Goal: Information Seeking & Learning: Learn about a topic

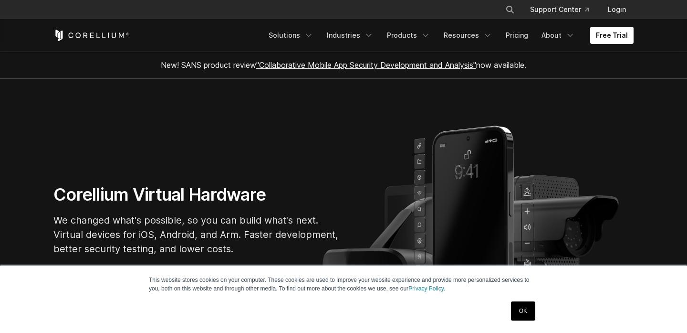
click at [517, 309] on link "OK" at bounding box center [523, 310] width 24 height 19
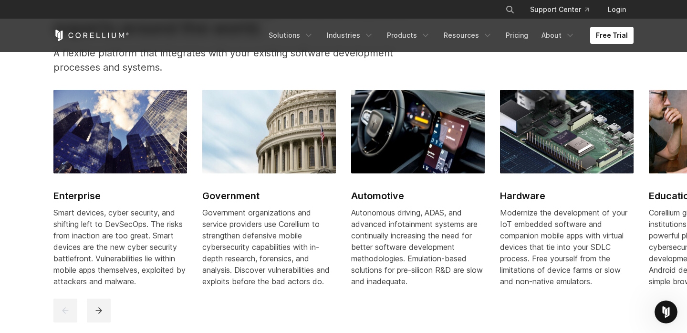
scroll to position [1107, 0]
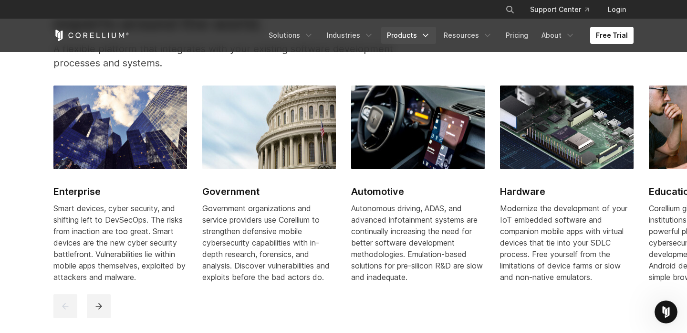
click at [399, 31] on link "Products" at bounding box center [408, 35] width 55 height 17
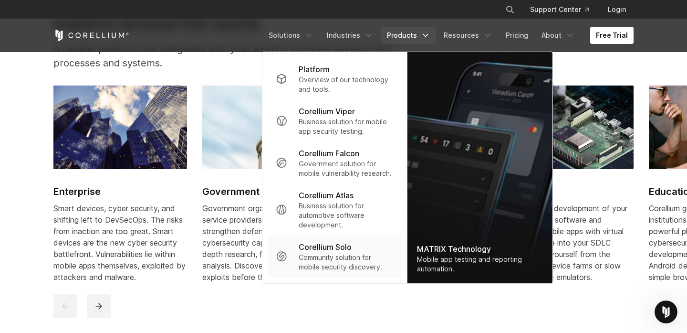
click at [300, 256] on link "Corellium Solo Community solution for mobile security discovery." at bounding box center [334, 256] width 133 height 42
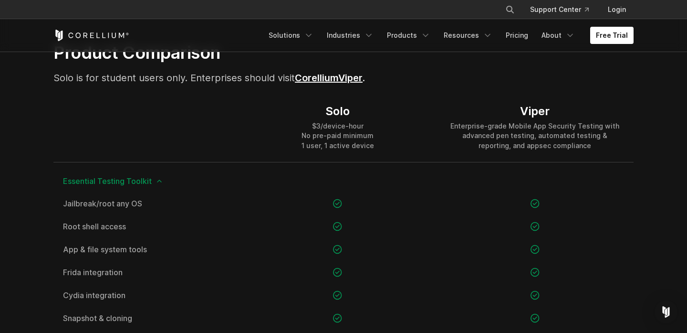
scroll to position [648, 0]
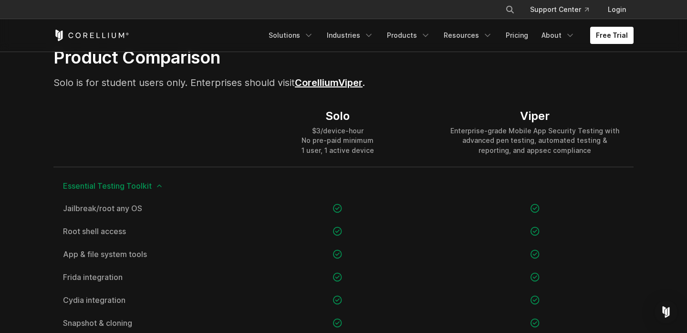
click at [405, 44] on div "Free Trial Solutions IoT" at bounding box center [343, 35] width 580 height 32
click at [409, 40] on link "Products" at bounding box center [408, 35] width 55 height 17
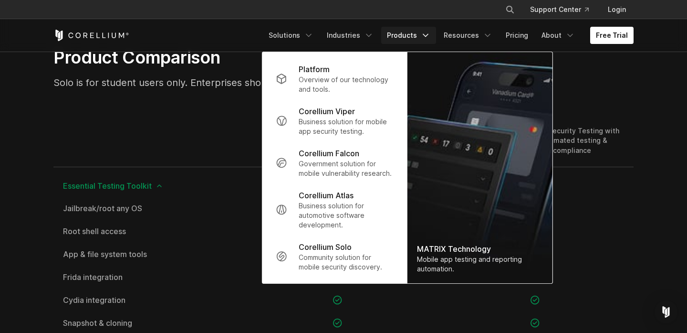
click at [197, 133] on div at bounding box center [146, 131] width 186 height 69
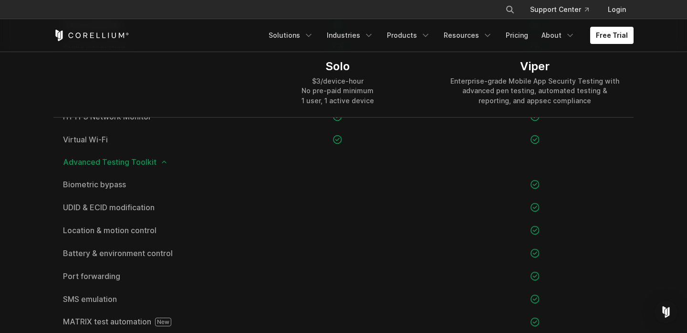
scroll to position [900, 0]
click at [150, 162] on span "Advanced Testing Toolkit" at bounding box center [343, 161] width 561 height 8
click at [160, 163] on icon at bounding box center [164, 161] width 8 height 8
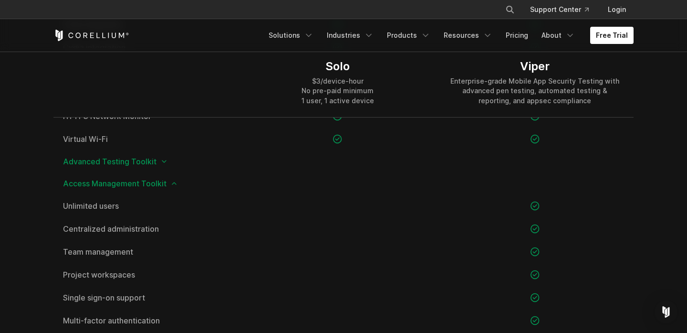
click at [171, 180] on icon at bounding box center [174, 183] width 8 height 8
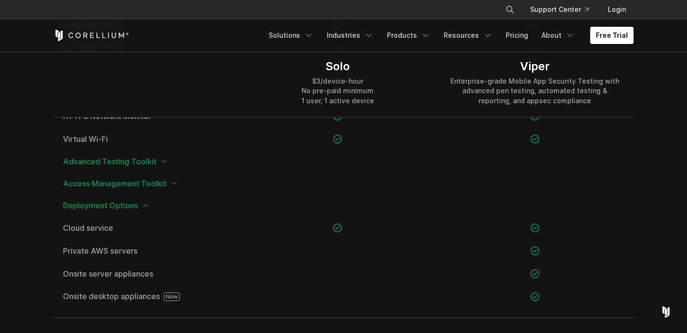
click at [151, 209] on div "Deployment Options" at bounding box center [343, 205] width 580 height 22
click at [148, 209] on div "Deployment Options" at bounding box center [343, 205] width 580 height 22
click at [148, 208] on icon at bounding box center [146, 205] width 8 height 8
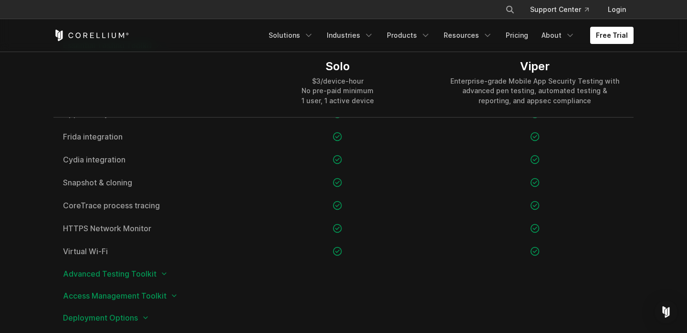
scroll to position [786, 0]
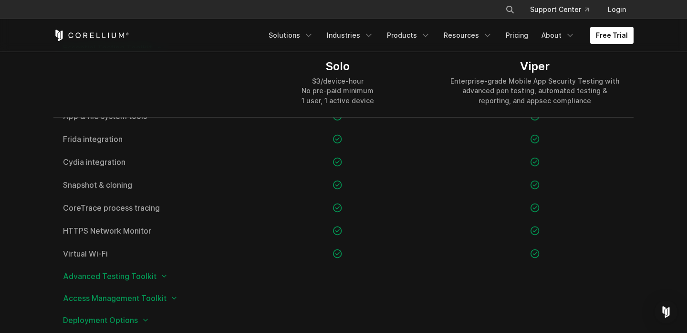
click at [163, 279] on icon at bounding box center [164, 276] width 8 height 8
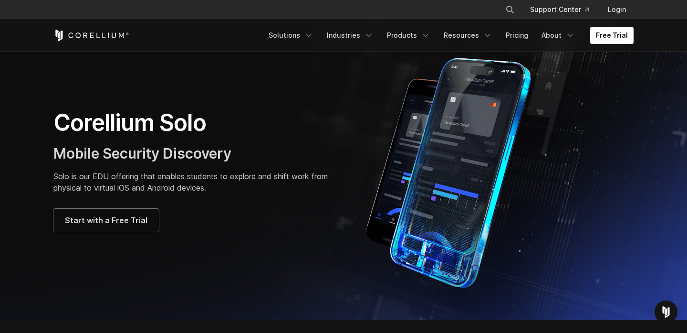
scroll to position [0, 0]
